Goal: Transaction & Acquisition: Purchase product/service

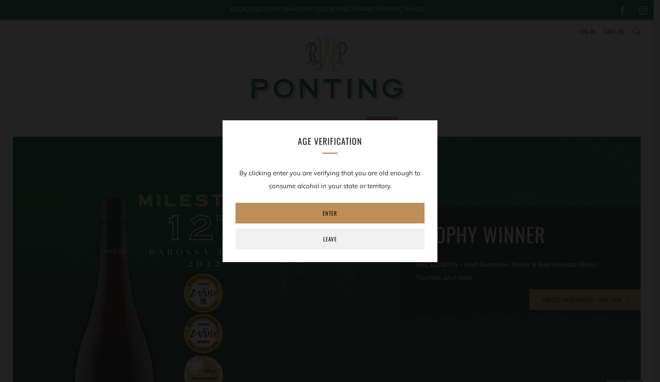
click at [326, 209] on link "Enter" at bounding box center [329, 213] width 189 height 21
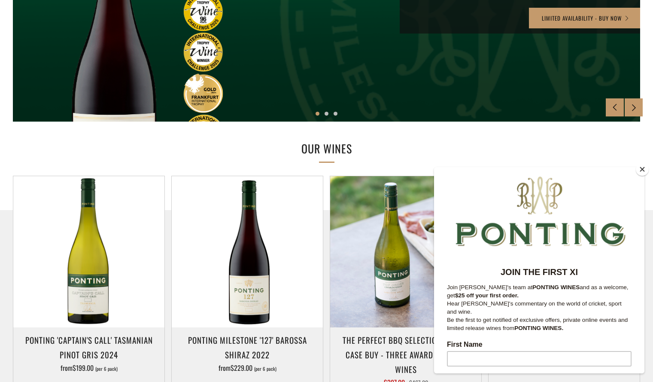
scroll to position [1, 0]
click at [642, 173] on button "Close" at bounding box center [642, 169] width 13 height 13
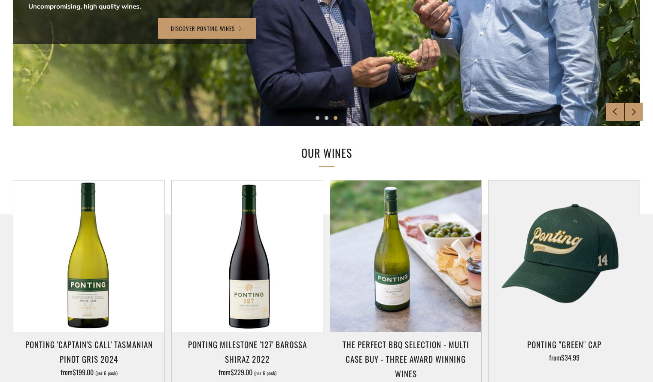
scroll to position [276, 0]
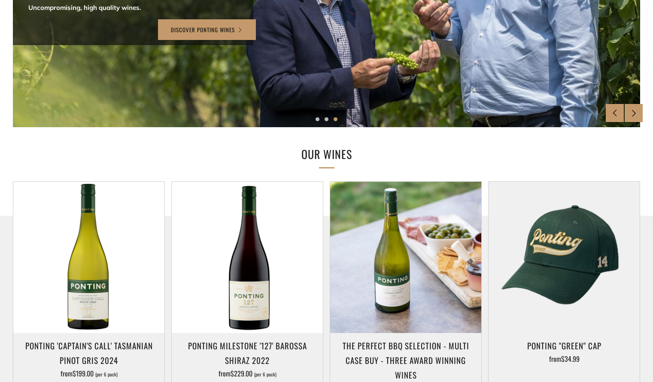
click at [333, 156] on h2 "OUR WINES" at bounding box center [326, 154] width 283 height 18
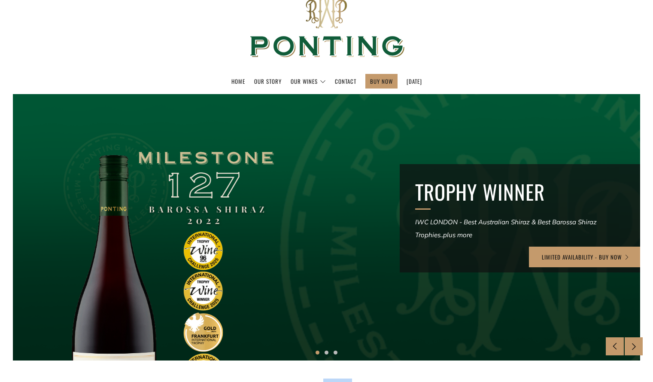
scroll to position [35, 0]
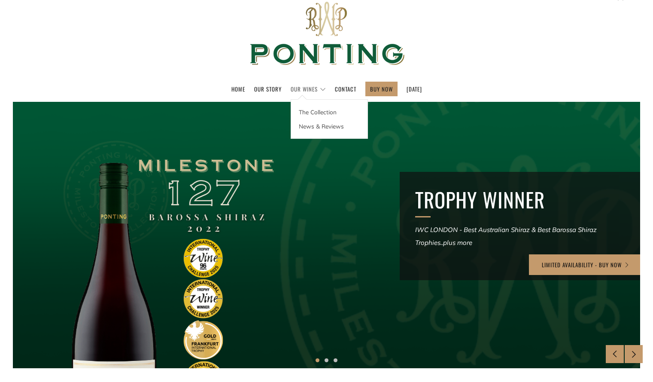
click at [291, 86] on link "Our Wines" at bounding box center [308, 89] width 35 height 14
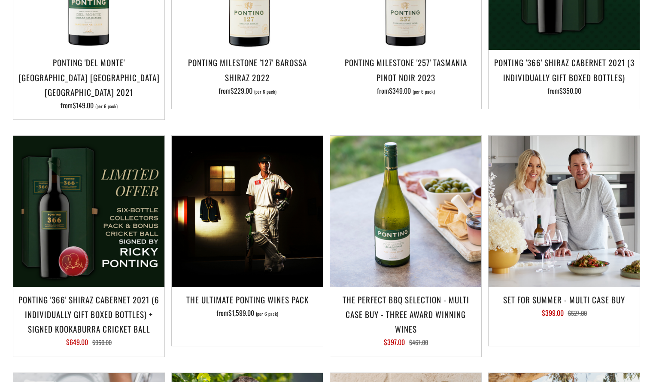
scroll to position [776, 0]
